Goal: Information Seeking & Learning: Learn about a topic

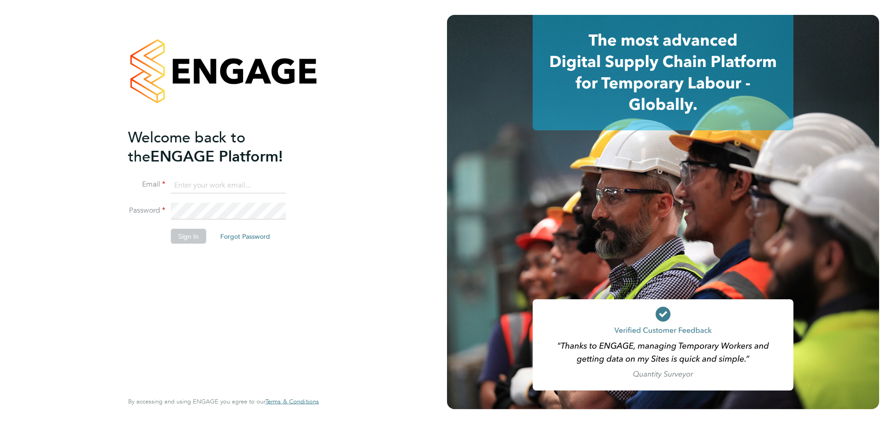
click at [179, 185] on input at bounding box center [228, 185] width 115 height 17
type input "sjenner@smartmanagedsolutions.com"
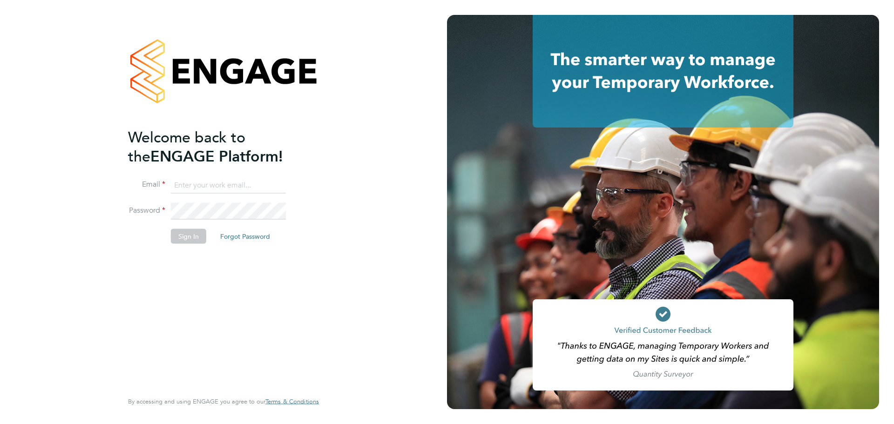
drag, startPoint x: 82, startPoint y: 90, endPoint x: 115, endPoint y: 41, distance: 58.8
click at [91, 89] on div "Welcome back to the ENGAGE Platform! Email Password Sign In Forgot Password Ent…" at bounding box center [223, 212] width 447 height 424
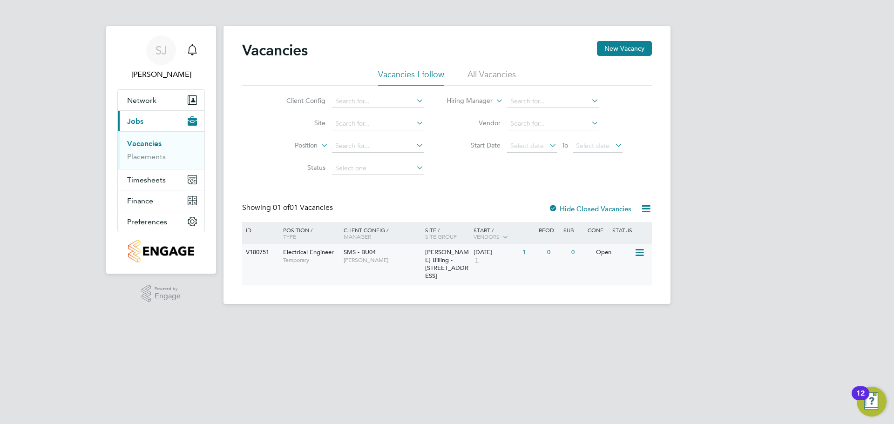
click at [349, 262] on span "[PERSON_NAME]" at bounding box center [382, 260] width 77 height 7
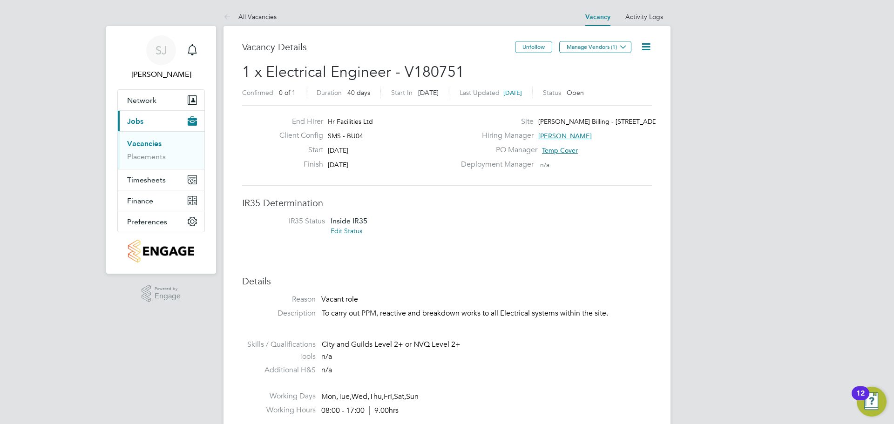
click at [622, 43] on icon at bounding box center [623, 46] width 7 height 7
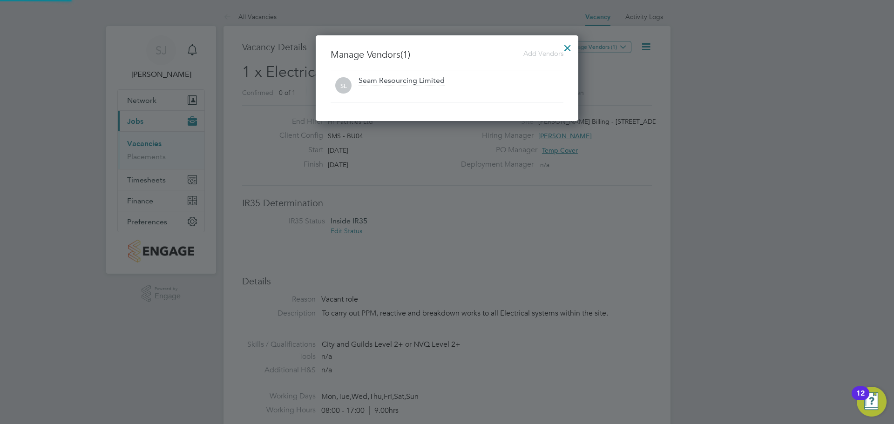
scroll to position [86, 263]
click at [533, 53] on span "Add Vendors" at bounding box center [544, 53] width 40 height 9
click at [640, 44] on div at bounding box center [447, 212] width 894 height 424
click at [652, 45] on div at bounding box center [447, 212] width 894 height 424
click at [571, 46] on div at bounding box center [567, 45] width 17 height 17
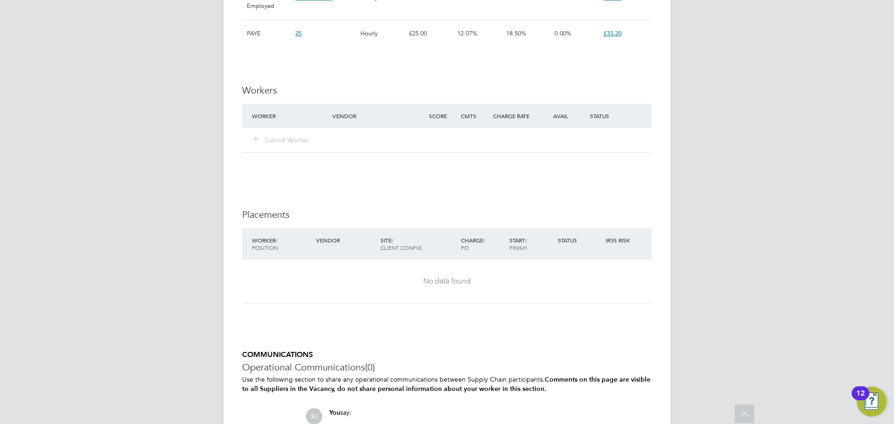
scroll to position [708, 0]
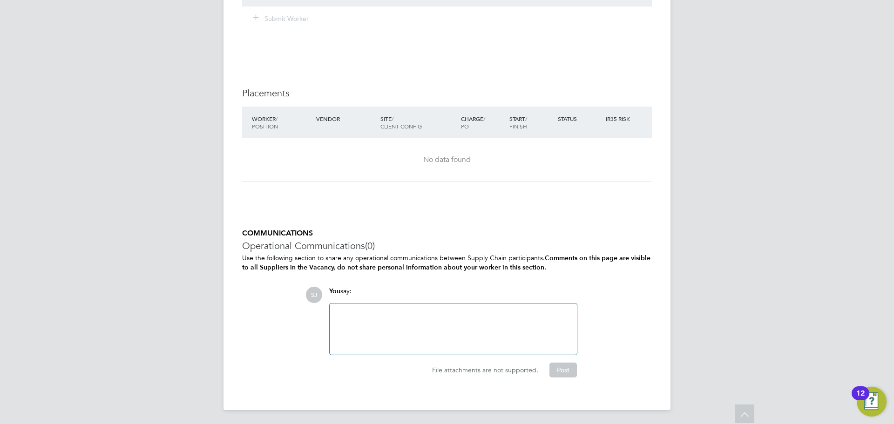
click at [427, 327] on div at bounding box center [453, 329] width 236 height 40
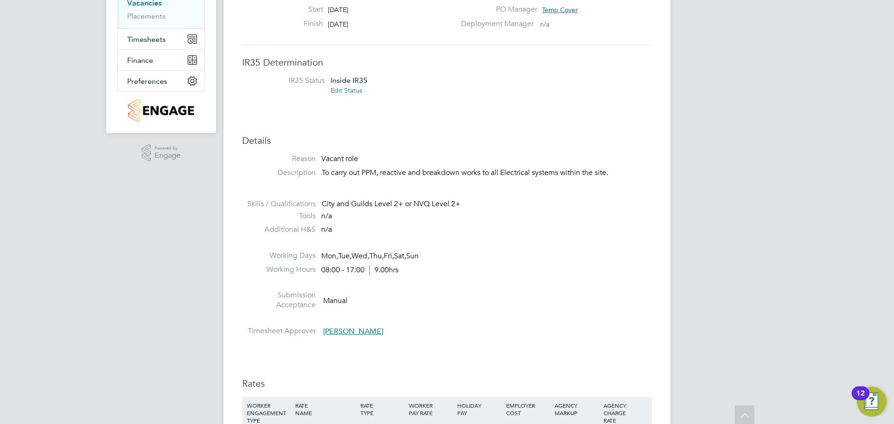
scroll to position [9, 0]
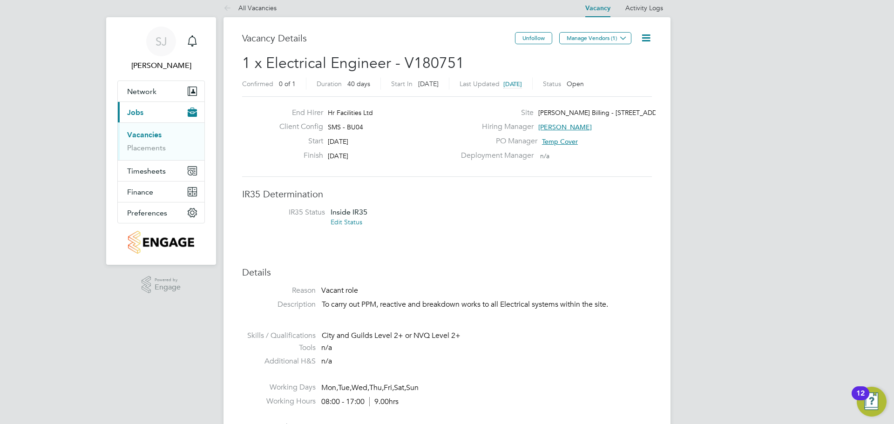
click at [648, 39] on icon at bounding box center [646, 38] width 12 height 12
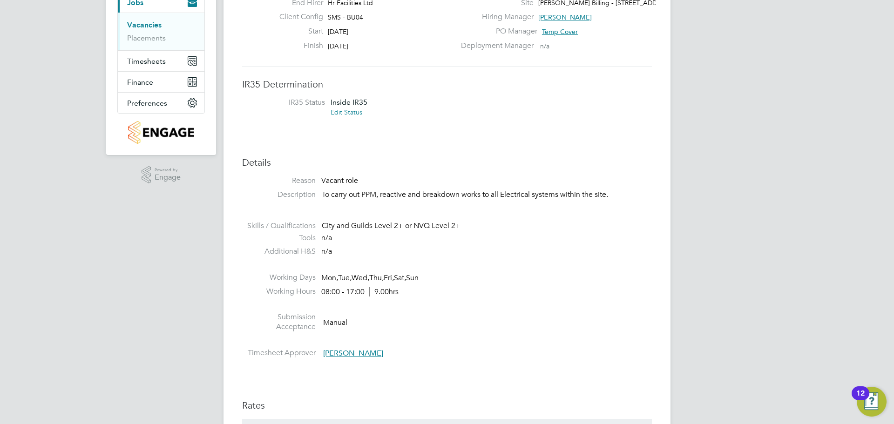
scroll to position [149, 0]
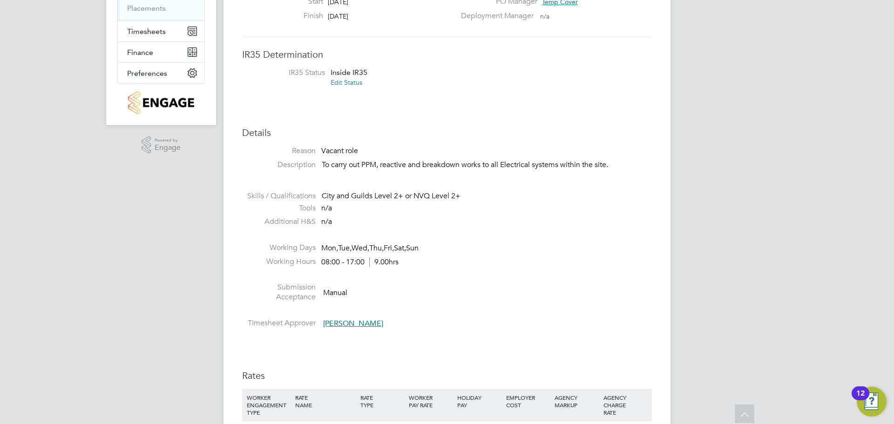
click at [463, 189] on li at bounding box center [447, 185] width 410 height 12
drag, startPoint x: 465, startPoint y: 197, endPoint x: 320, endPoint y: 194, distance: 144.9
click at [320, 194] on li "Skills / Qualifications City and Guilds Level 2+ or NVQ Level 2+" at bounding box center [447, 197] width 410 height 12
click at [452, 199] on div "City and Guilds Level 2+ or NVQ Level 2+" at bounding box center [487, 196] width 330 height 10
drag, startPoint x: 464, startPoint y: 198, endPoint x: 309, endPoint y: 201, distance: 155.1
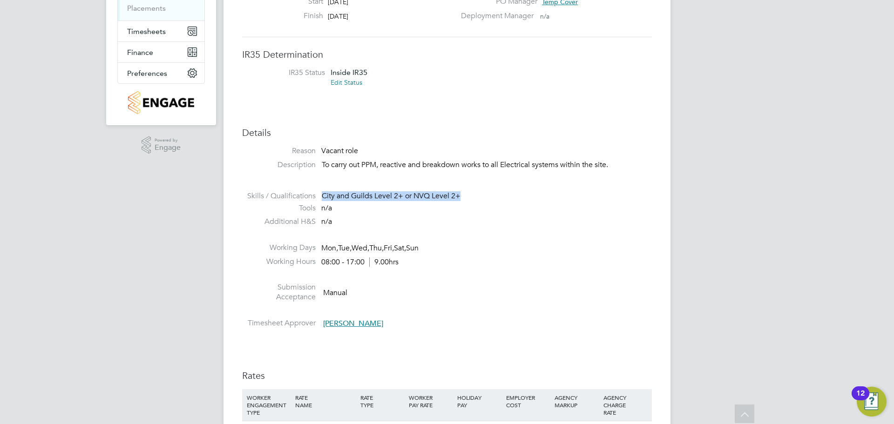
click at [309, 201] on li "Skills / Qualifications City and Guilds Level 2+ or NVQ Level 2+" at bounding box center [447, 197] width 410 height 12
click at [371, 192] on div "City and Guilds Level 2+ or NVQ Level 2+" at bounding box center [487, 196] width 330 height 10
click at [341, 292] on span "Manual" at bounding box center [335, 292] width 24 height 9
click at [333, 292] on span "Manual" at bounding box center [335, 292] width 24 height 9
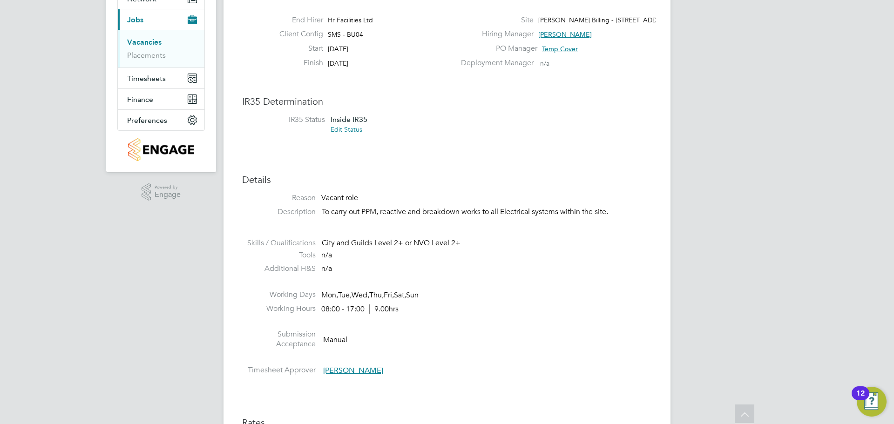
scroll to position [0, 0]
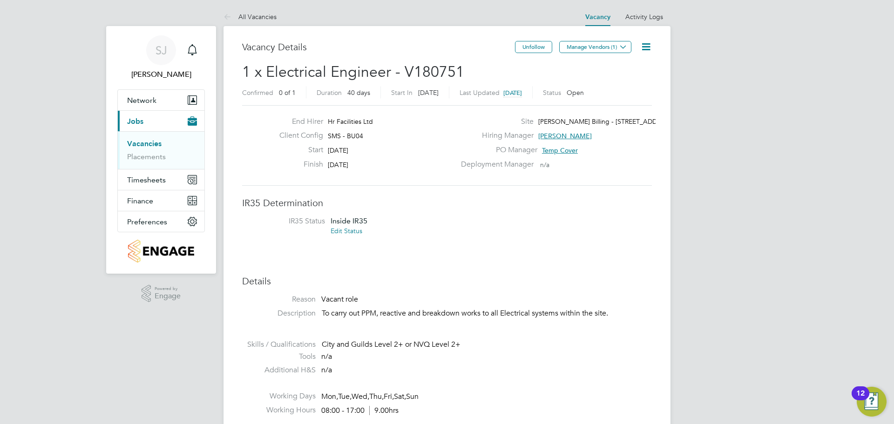
click at [651, 47] on icon at bounding box center [646, 47] width 12 height 12
click at [648, 48] on icon at bounding box center [646, 47] width 12 height 12
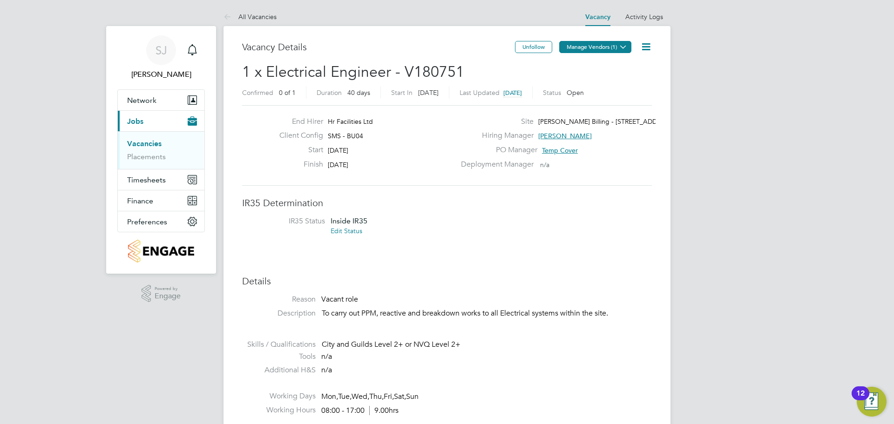
click at [589, 50] on button "Manage Vendors (1)" at bounding box center [595, 47] width 72 height 12
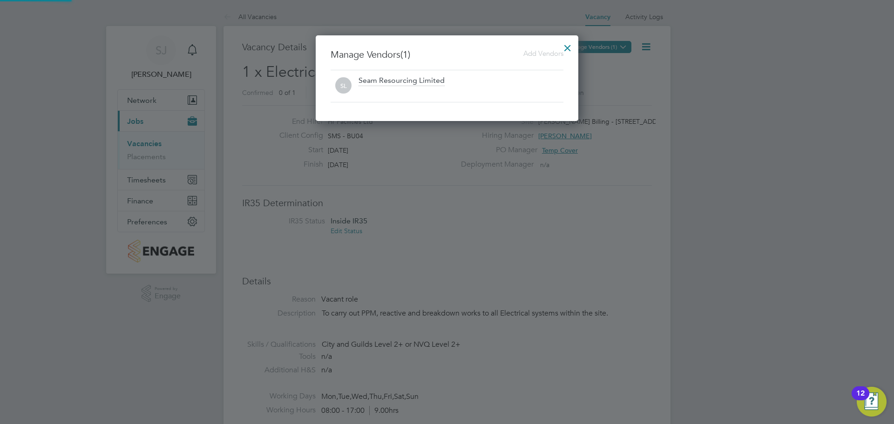
scroll to position [86, 263]
click at [410, 12] on div at bounding box center [447, 212] width 894 height 424
drag, startPoint x: 561, startPoint y: 40, endPoint x: 568, endPoint y: 48, distance: 10.9
click at [564, 44] on div at bounding box center [567, 45] width 17 height 17
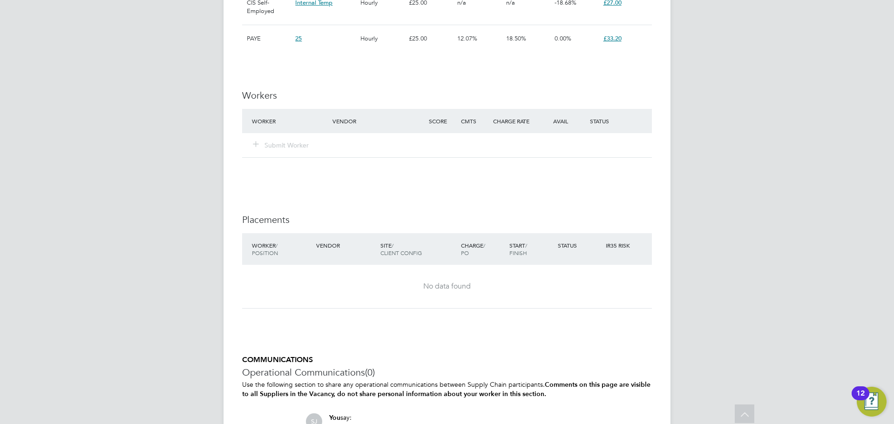
scroll to position [466, 0]
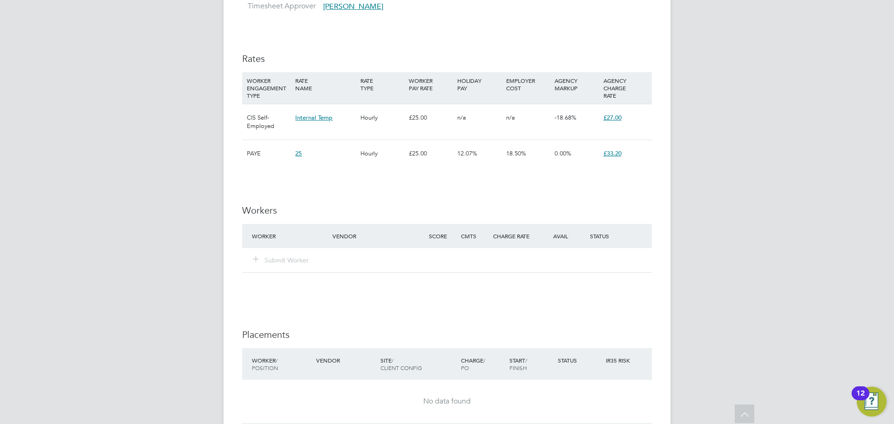
click at [172, 141] on div "SJ Sam Jenner Notifications Applications: Network Team Members Businesses Sites…" at bounding box center [447, 100] width 894 height 1133
click at [518, 154] on span "18.50%" at bounding box center [516, 154] width 20 height 8
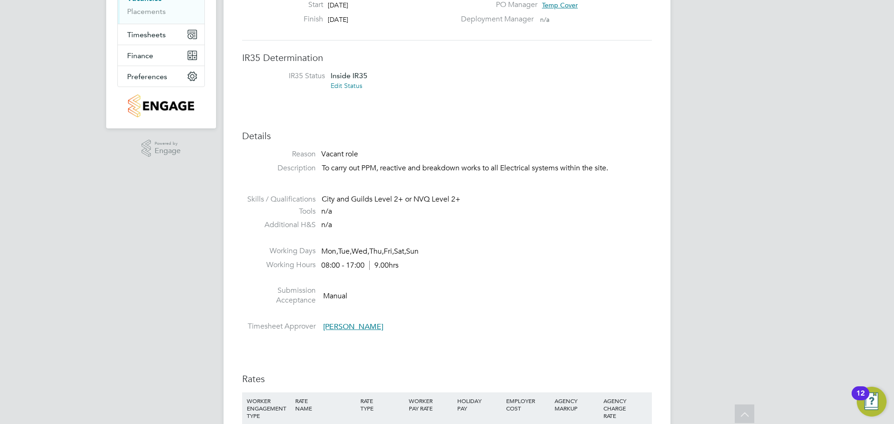
scroll to position [9, 0]
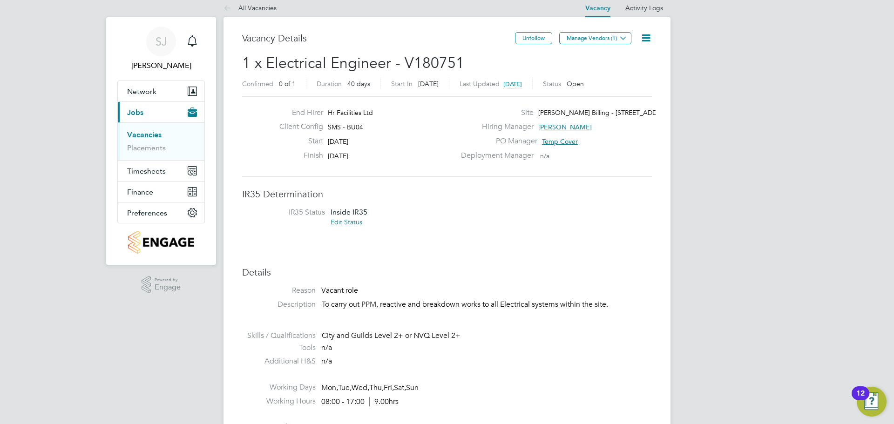
click at [430, 175] on div "End Hirer Hr Facilities Ltd Client Config SMS - BU04 Start 22 Sep 2025 Finish 3…" at bounding box center [447, 136] width 410 height 81
click at [550, 159] on span "n/a" at bounding box center [544, 156] width 9 height 8
click at [600, 37] on button "Manage Vendors (1)" at bounding box center [595, 38] width 72 height 12
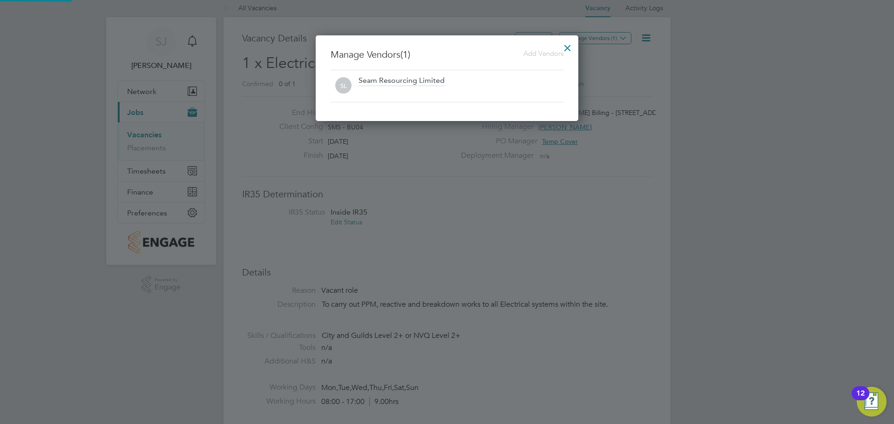
scroll to position [86, 263]
click at [539, 54] on span "Add Vendors" at bounding box center [544, 53] width 40 height 9
click at [668, 90] on div at bounding box center [447, 212] width 894 height 424
click at [565, 47] on div at bounding box center [567, 45] width 17 height 17
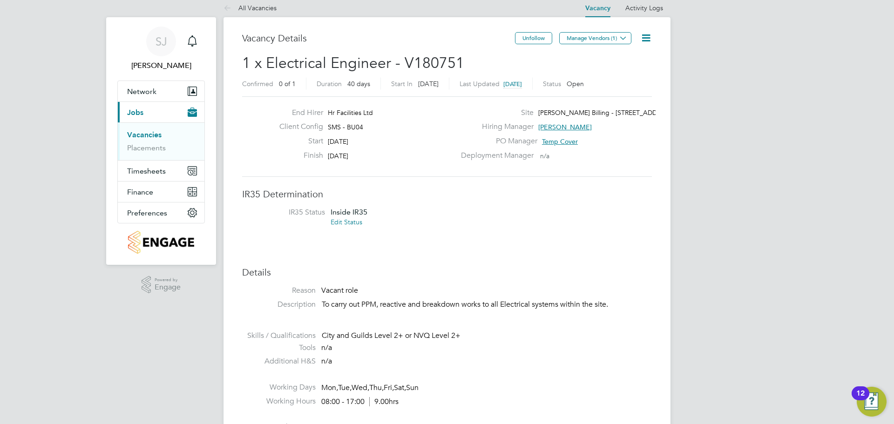
click at [651, 38] on icon at bounding box center [646, 38] width 12 height 12
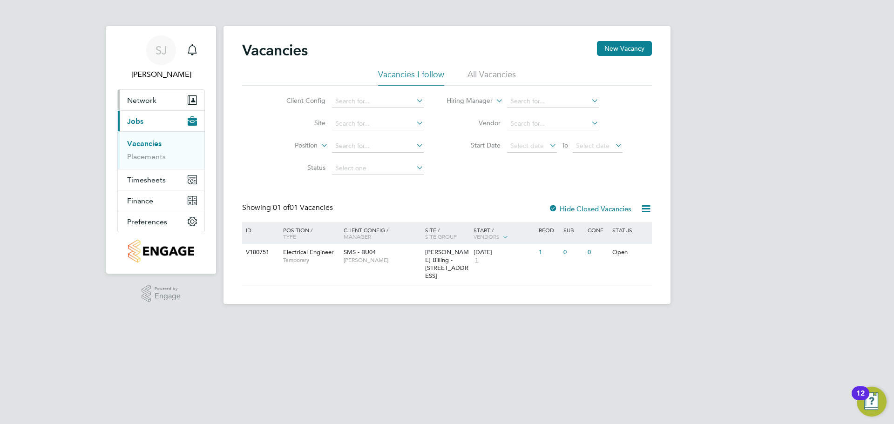
click at [137, 97] on span "Network" at bounding box center [141, 100] width 29 height 9
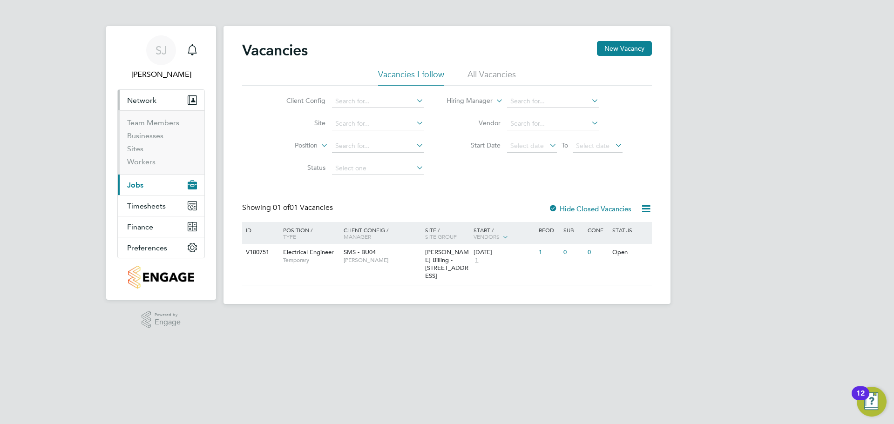
click at [135, 187] on span "Jobs" at bounding box center [135, 185] width 16 height 9
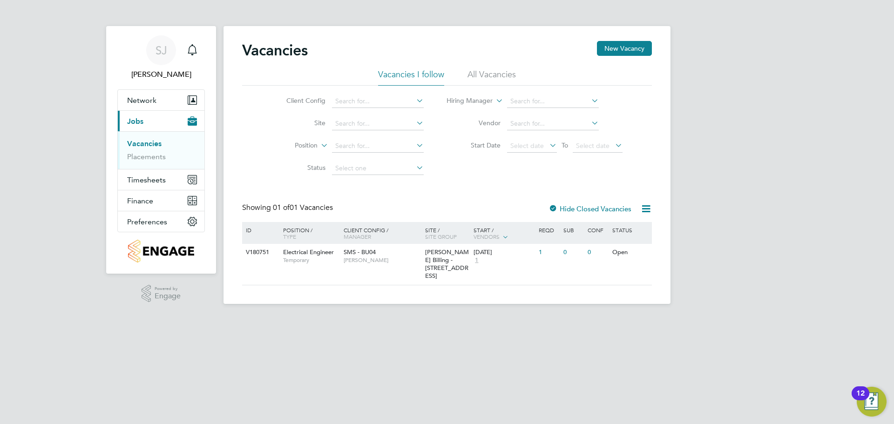
drag, startPoint x: 47, startPoint y: 242, endPoint x: 22, endPoint y: 300, distance: 62.4
click at [49, 245] on div "[PERSON_NAME] Notifications Applications: Network Team Members Businesses Sites…" at bounding box center [447, 159] width 894 height 319
click at [52, 65] on div "[PERSON_NAME] Notifications Applications: Network Team Members Businesses Sites…" at bounding box center [447, 159] width 894 height 319
click at [62, 95] on div "[PERSON_NAME] Notifications Applications: Network Team Members Businesses Sites…" at bounding box center [447, 159] width 894 height 319
